Goal: Understand process/instructions: Learn how to perform a task or action

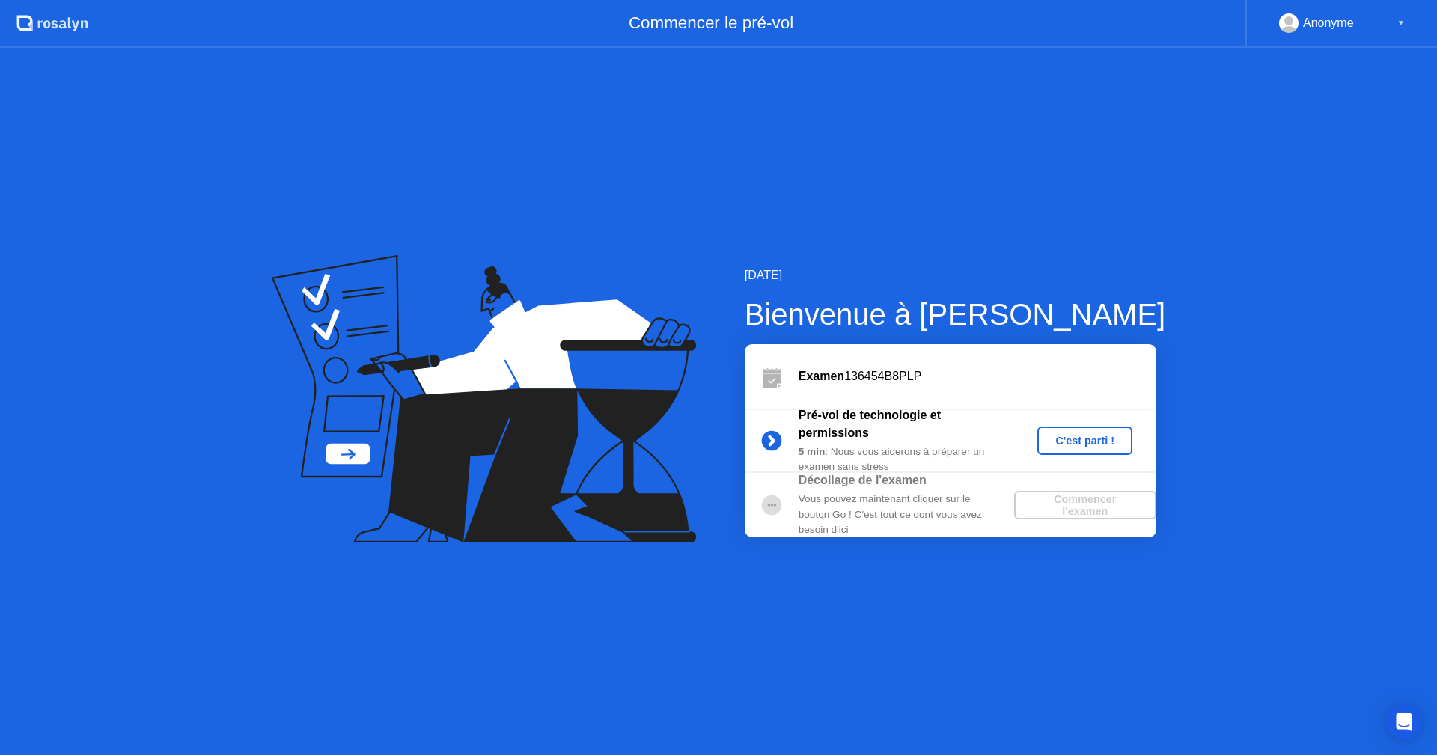
click at [1083, 445] on div "C'est parti !" at bounding box center [1084, 441] width 83 height 12
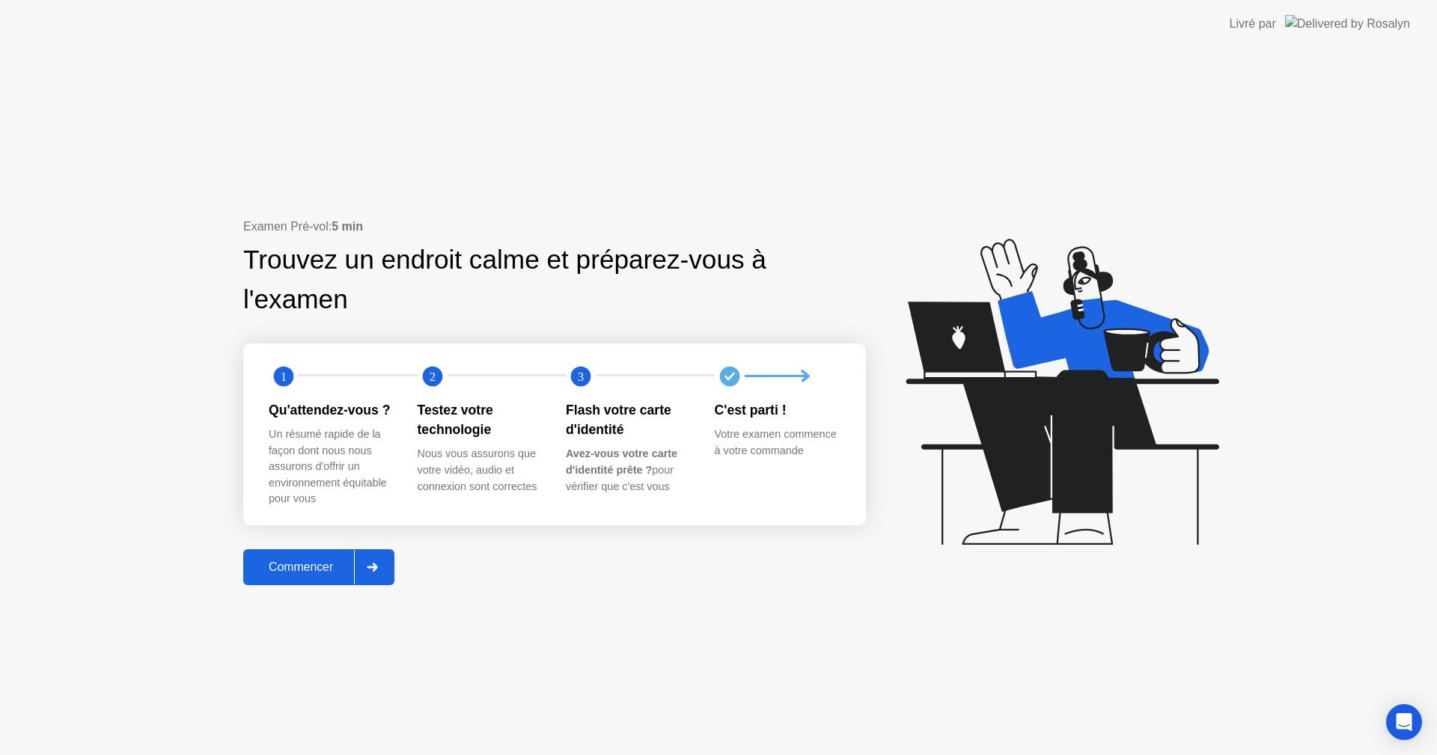
click at [304, 565] on div "Commencer" at bounding box center [301, 566] width 106 height 13
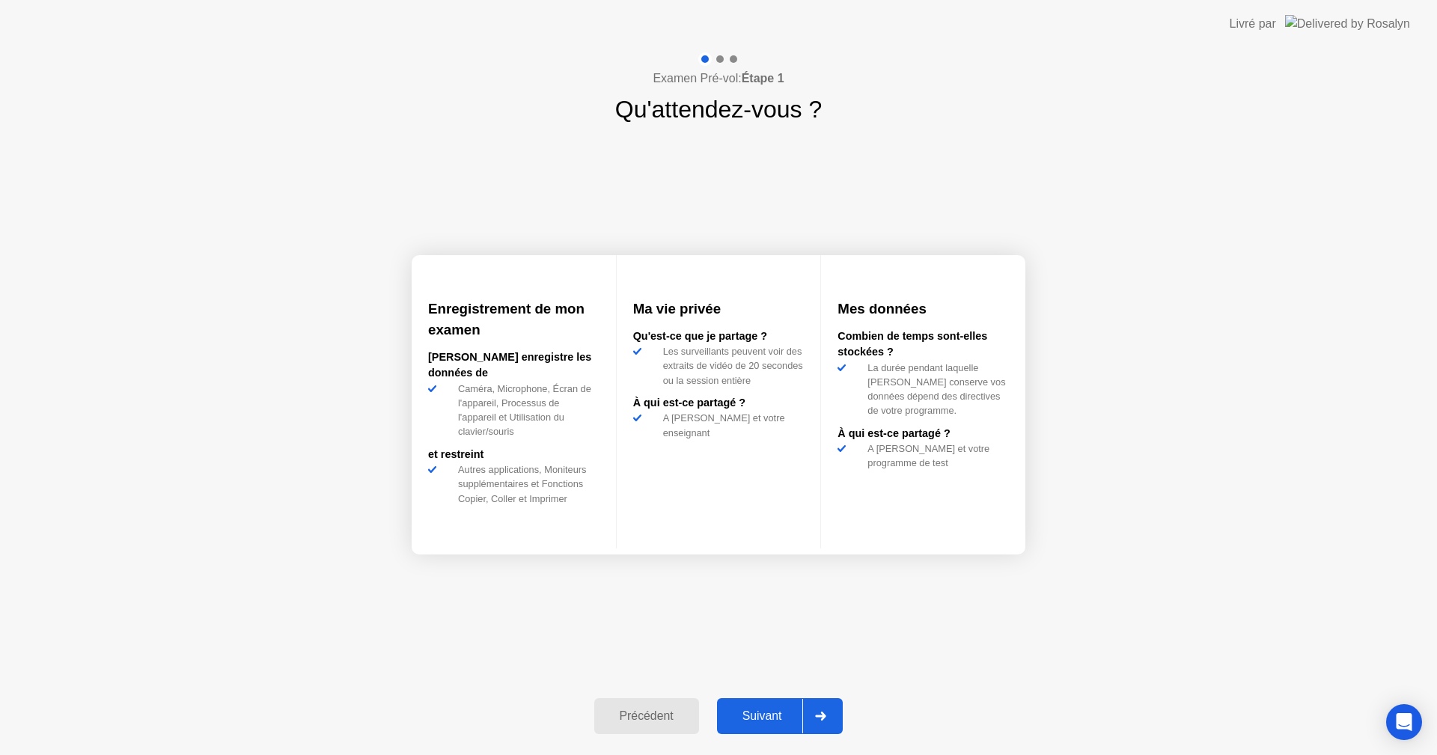
click at [780, 719] on div "Suivant" at bounding box center [762, 715] width 82 height 13
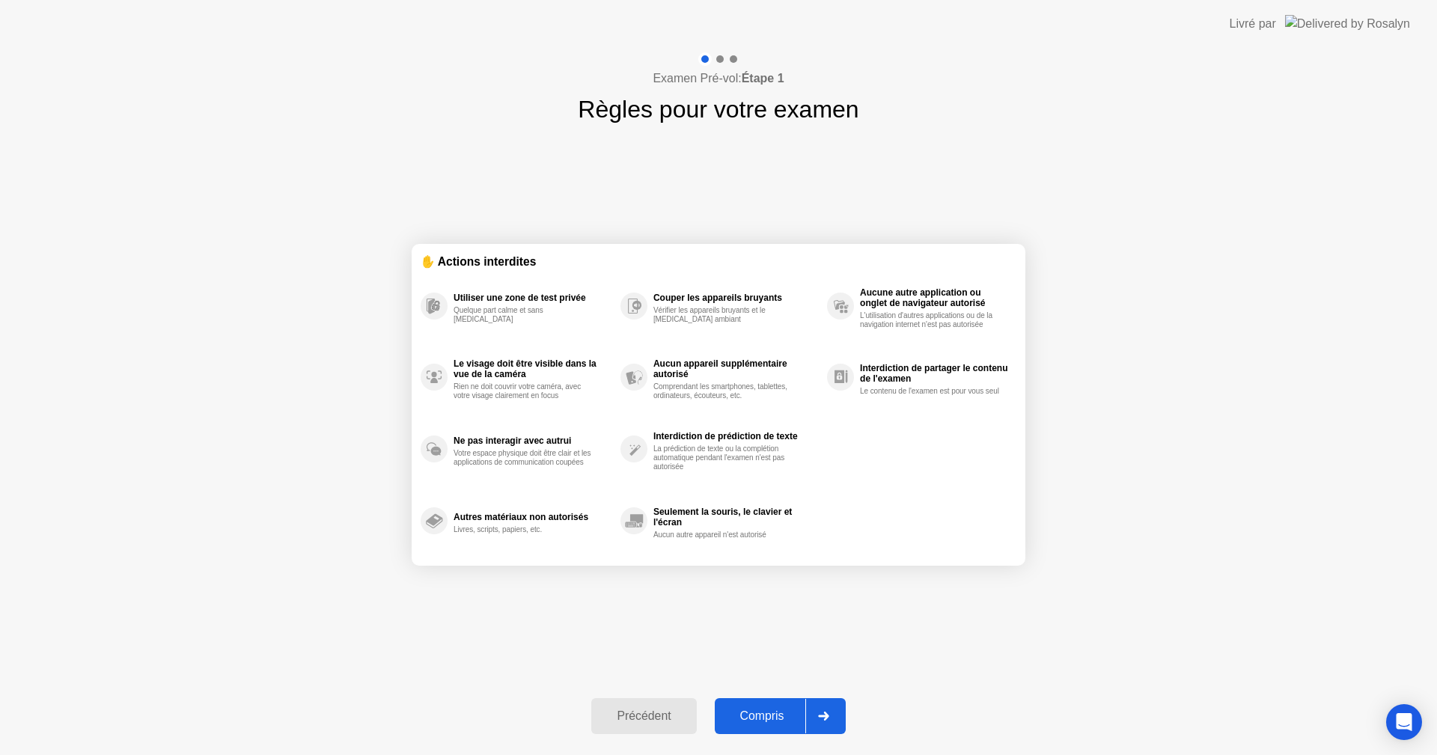
click at [780, 719] on div "Compris" at bounding box center [762, 715] width 86 height 13
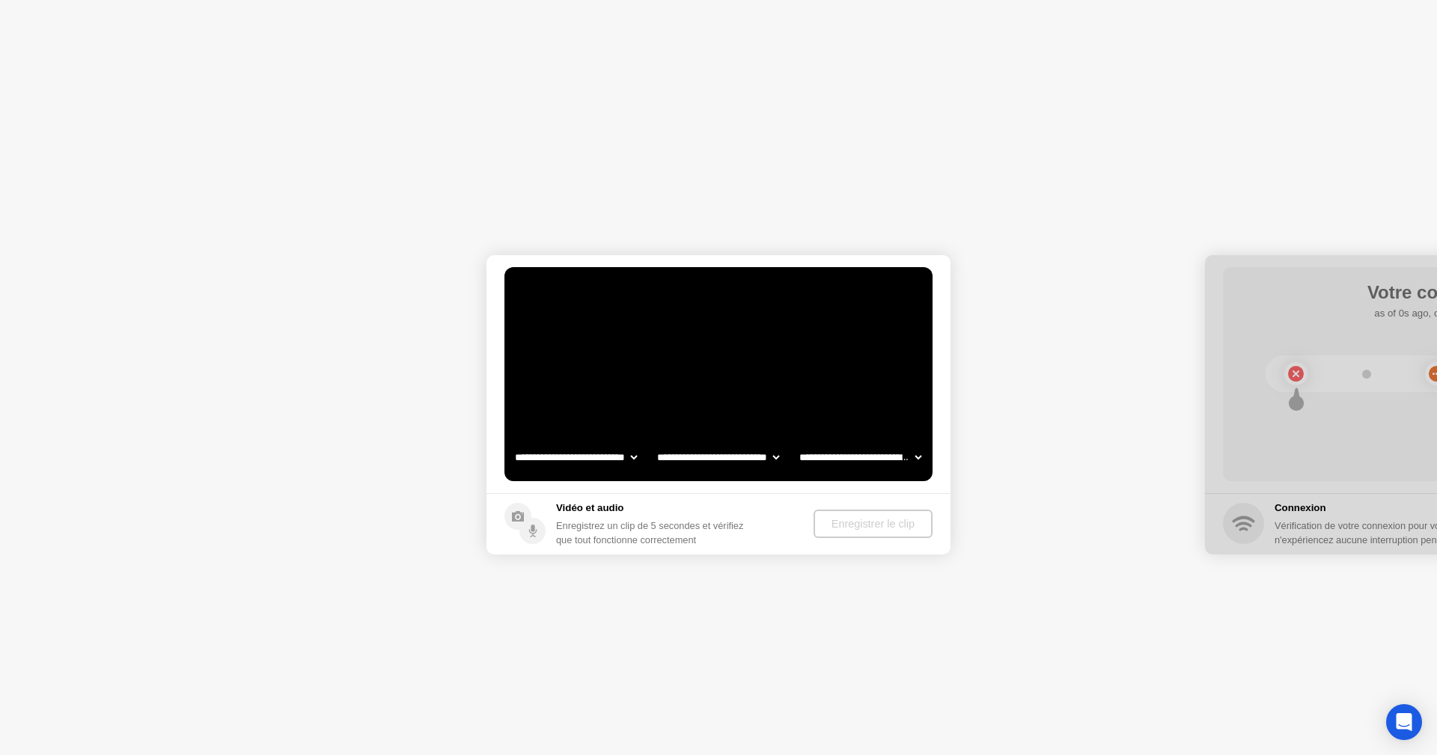
select select "**********"
select select "*******"
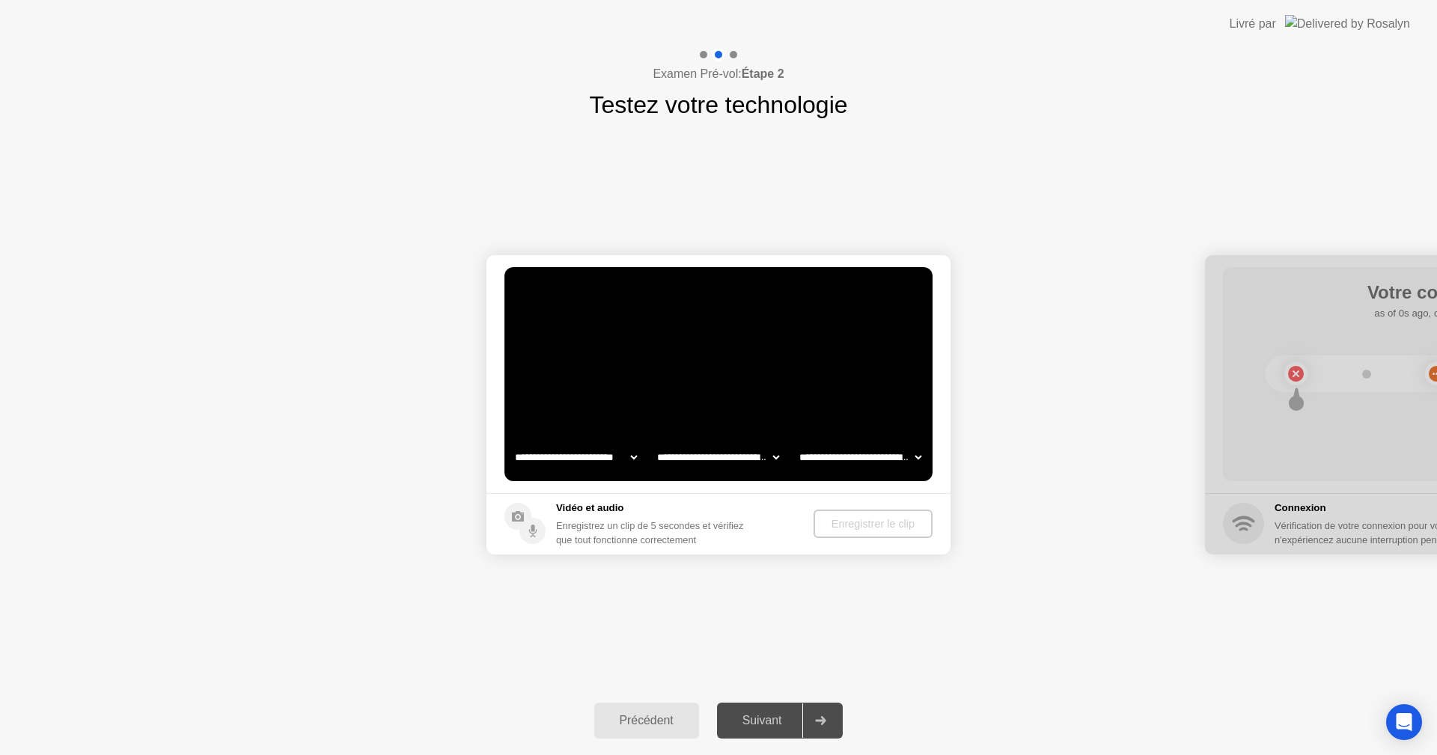
click at [780, 719] on div "Suivant" at bounding box center [762, 720] width 82 height 13
click at [849, 527] on div "Enregistrer le clip" at bounding box center [873, 524] width 107 height 12
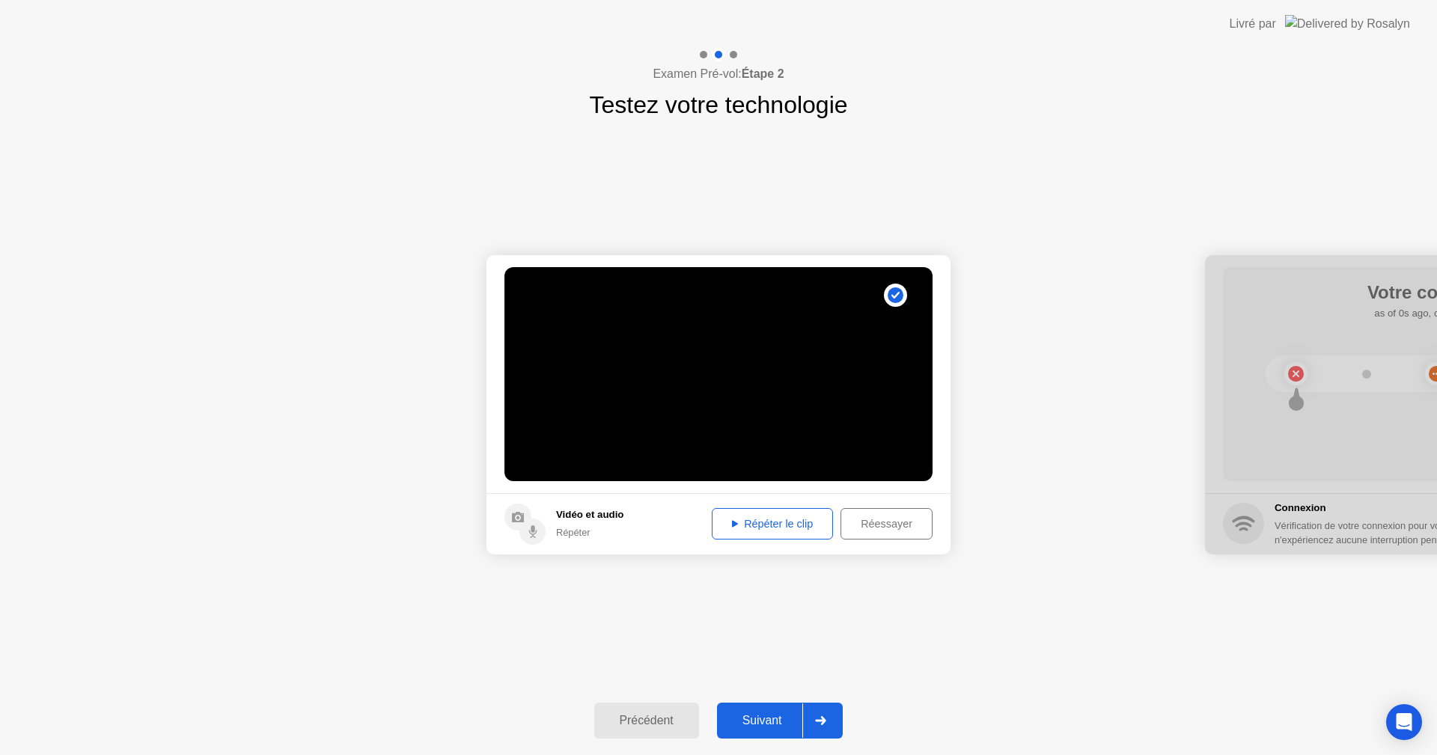
click at [764, 724] on div "Suivant" at bounding box center [762, 720] width 82 height 13
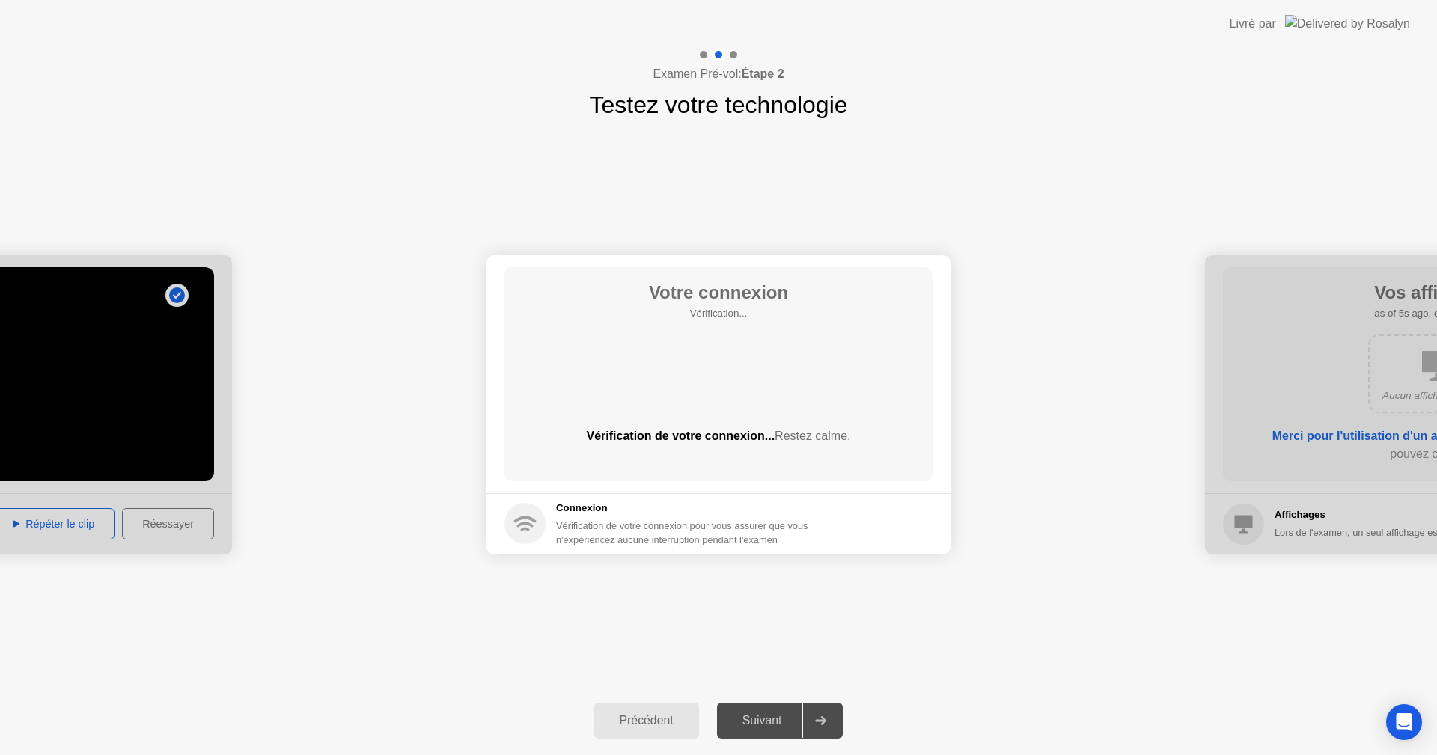
click at [764, 724] on div "Suivant" at bounding box center [762, 720] width 82 height 13
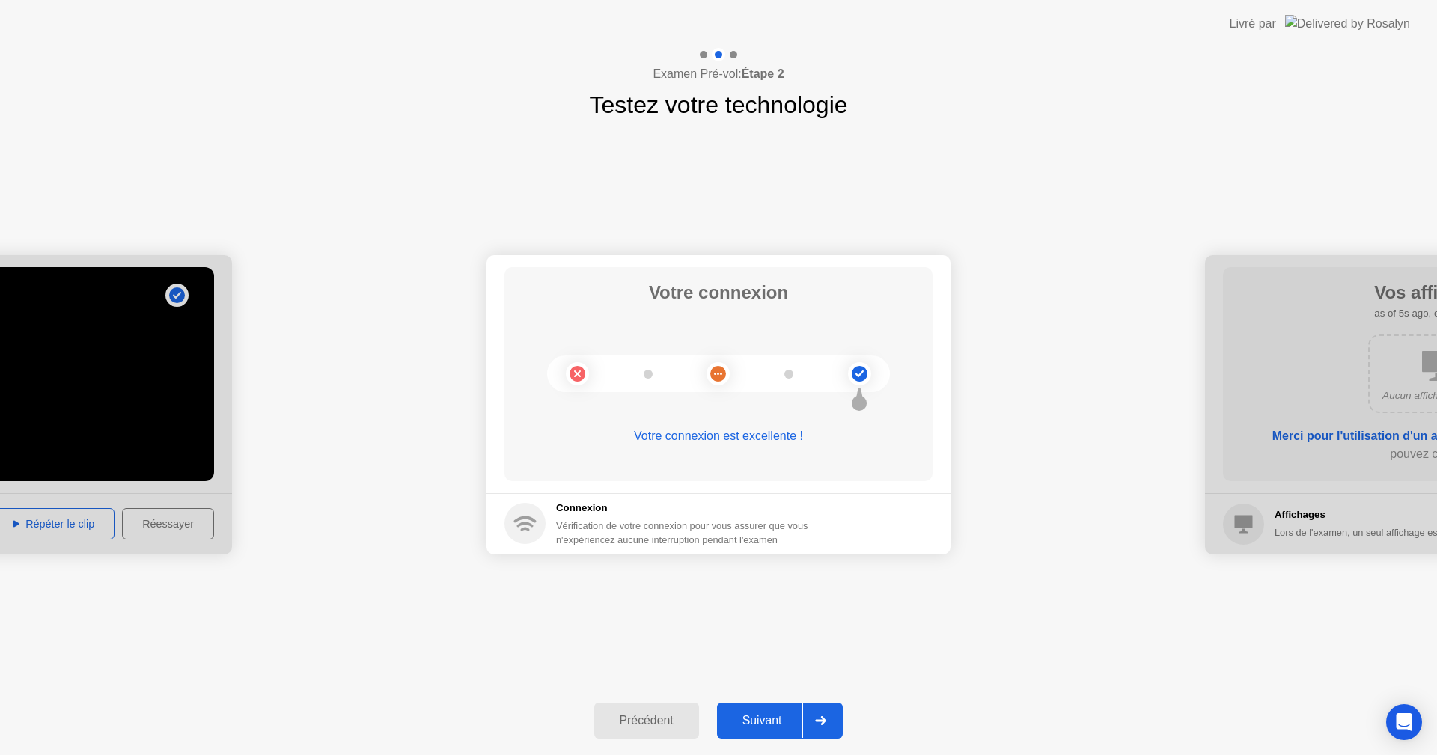
click at [769, 719] on div "Suivant" at bounding box center [762, 720] width 82 height 13
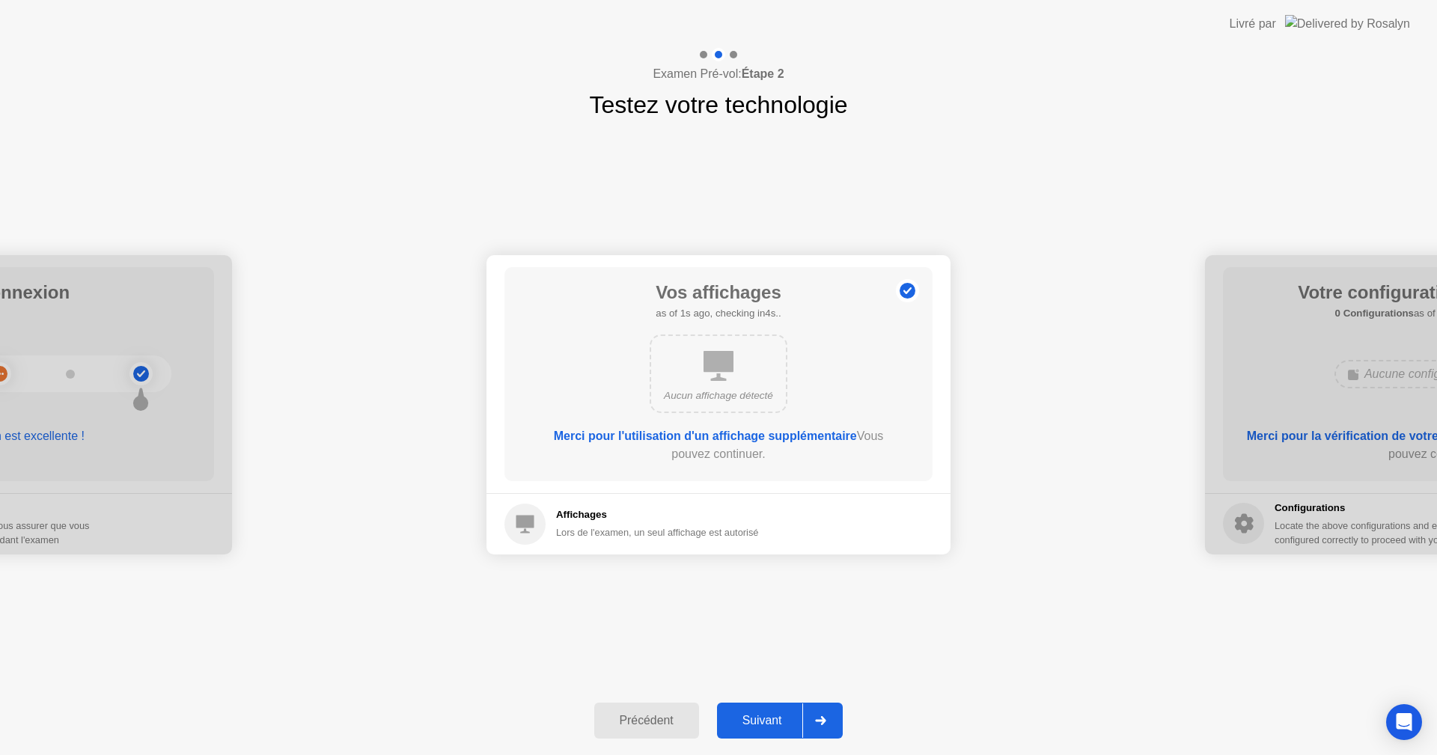
click at [771, 718] on div "Suivant" at bounding box center [762, 720] width 82 height 13
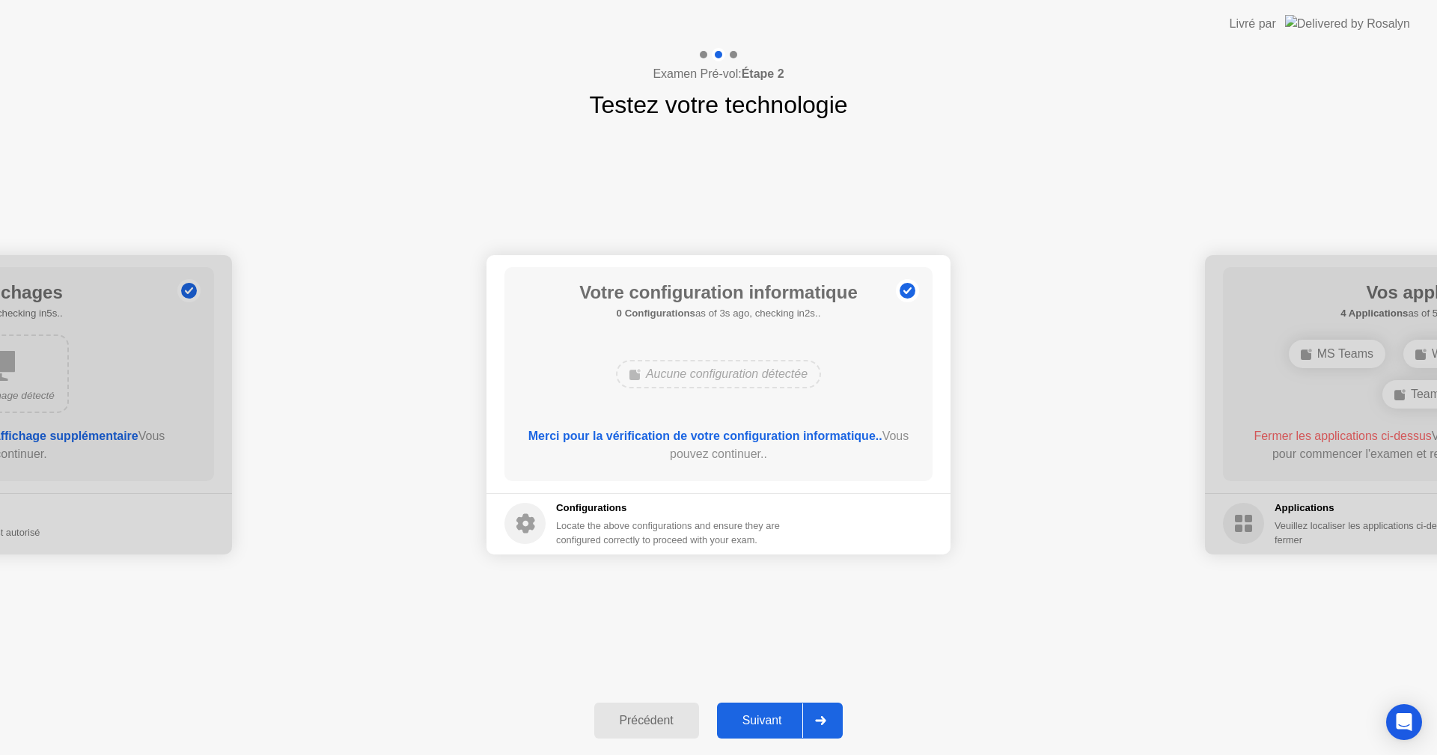
click at [771, 718] on div "Suivant" at bounding box center [762, 720] width 82 height 13
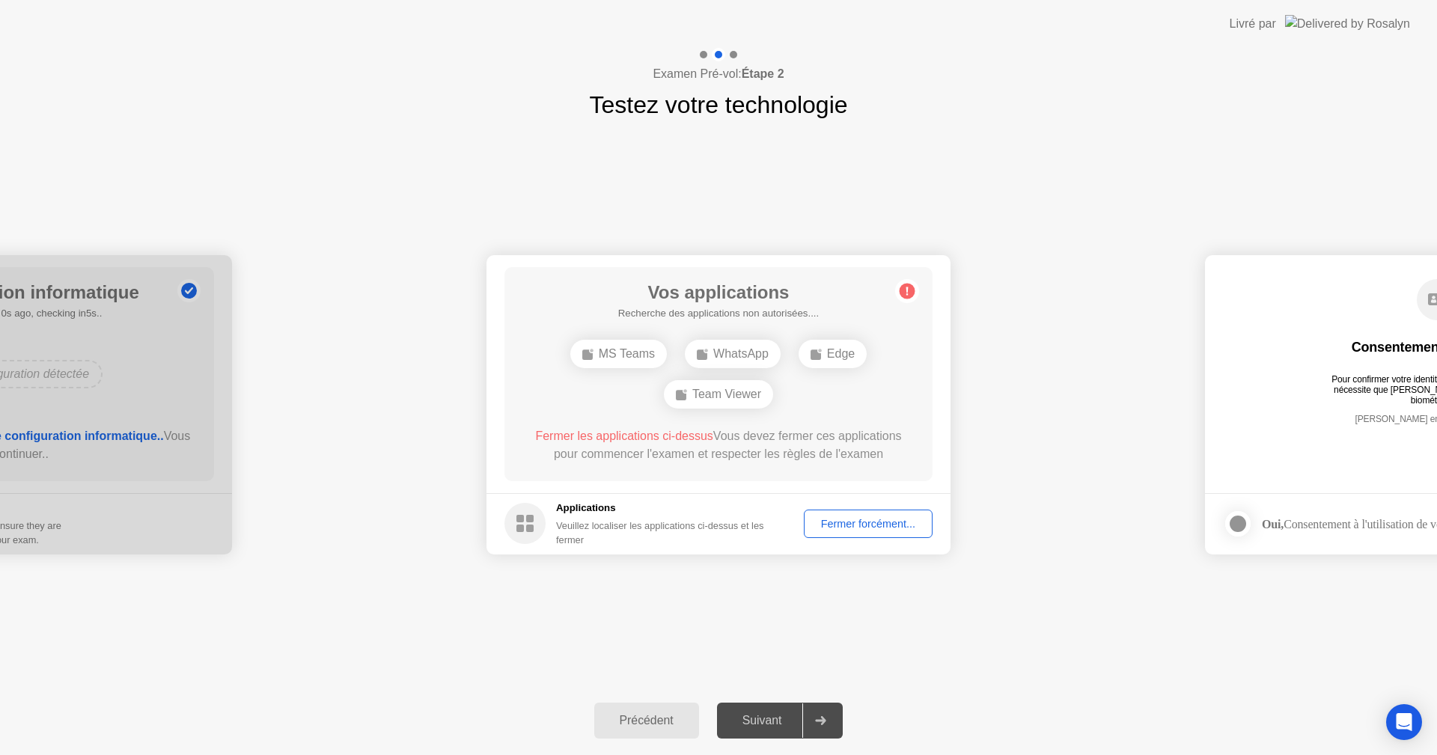
click at [881, 528] on div "Fermer forcément..." at bounding box center [868, 524] width 118 height 12
